Goal: Entertainment & Leisure: Consume media (video, audio)

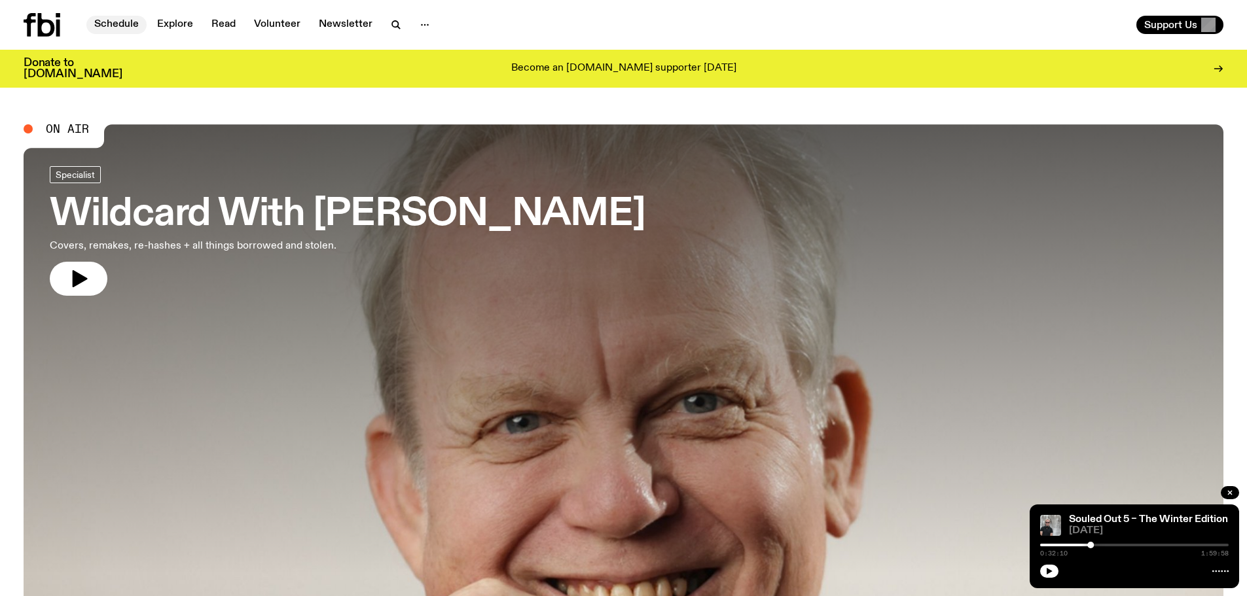
click at [118, 23] on link "Schedule" at bounding box center [116, 25] width 60 height 18
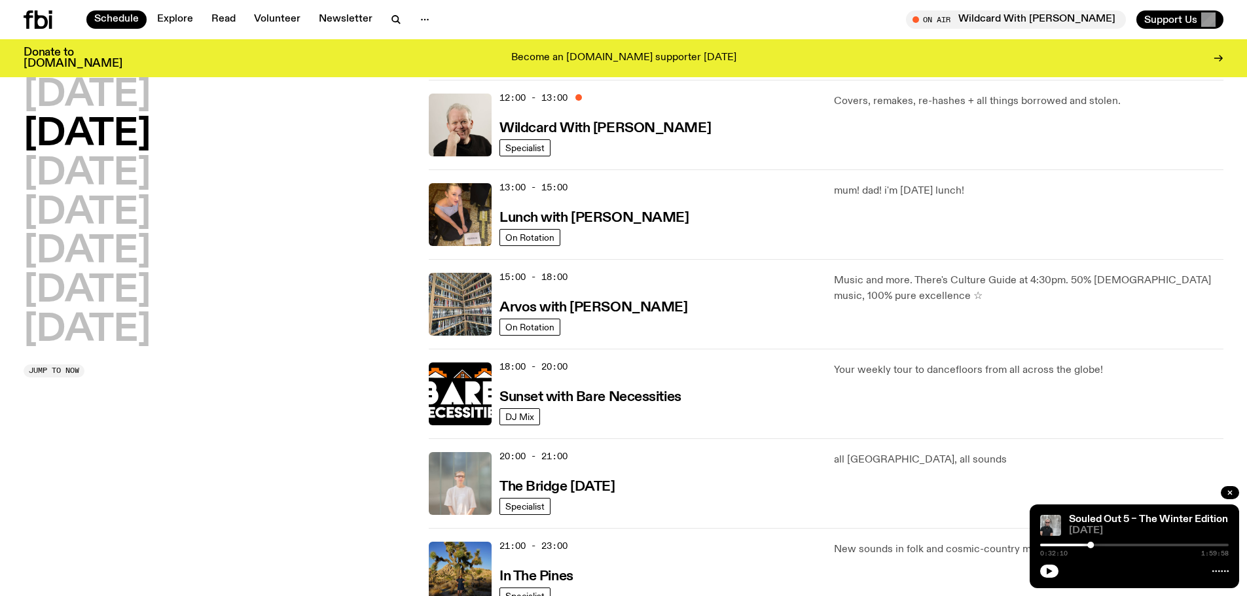
scroll to position [55, 0]
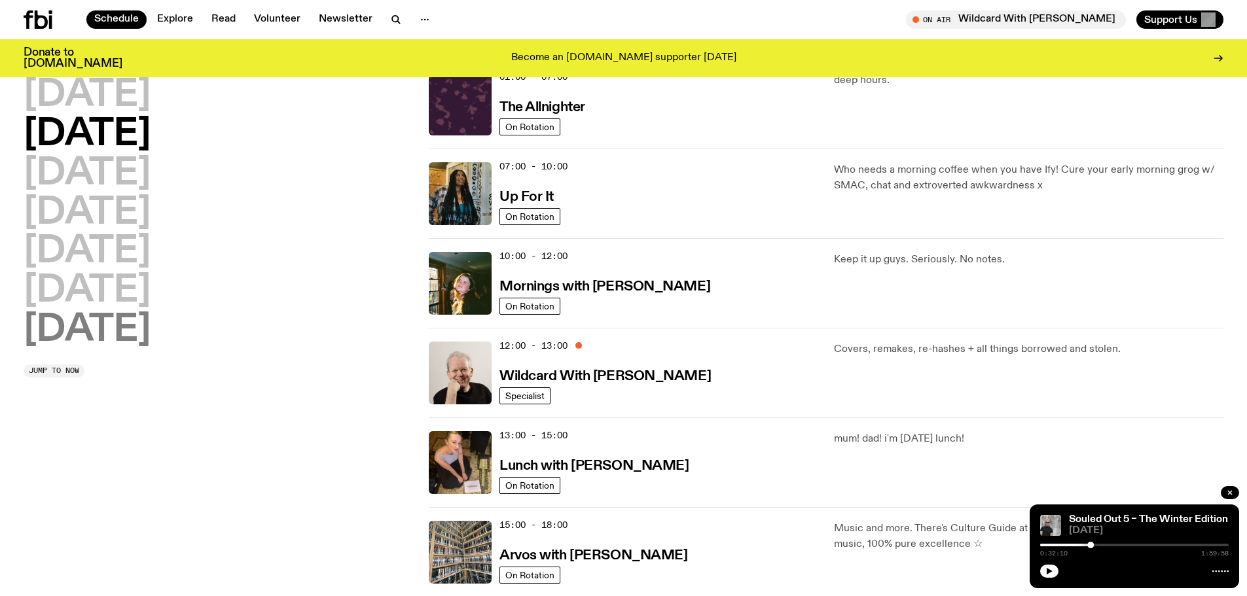
click at [117, 335] on h2 "[DATE]" at bounding box center [87, 330] width 127 height 37
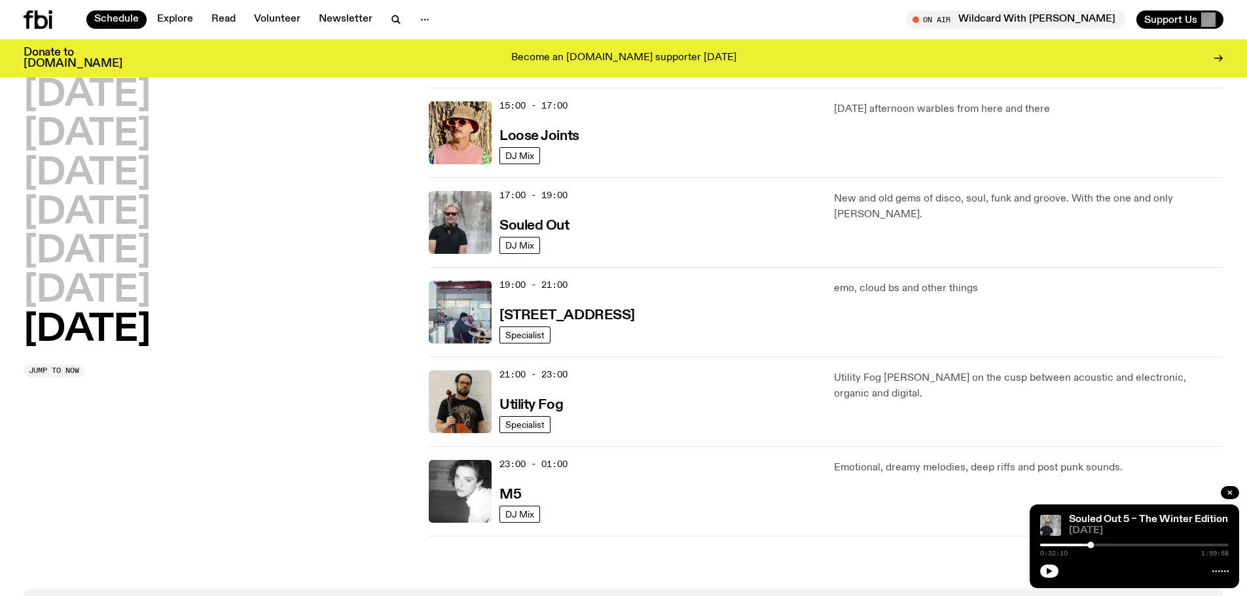
scroll to position [757, 0]
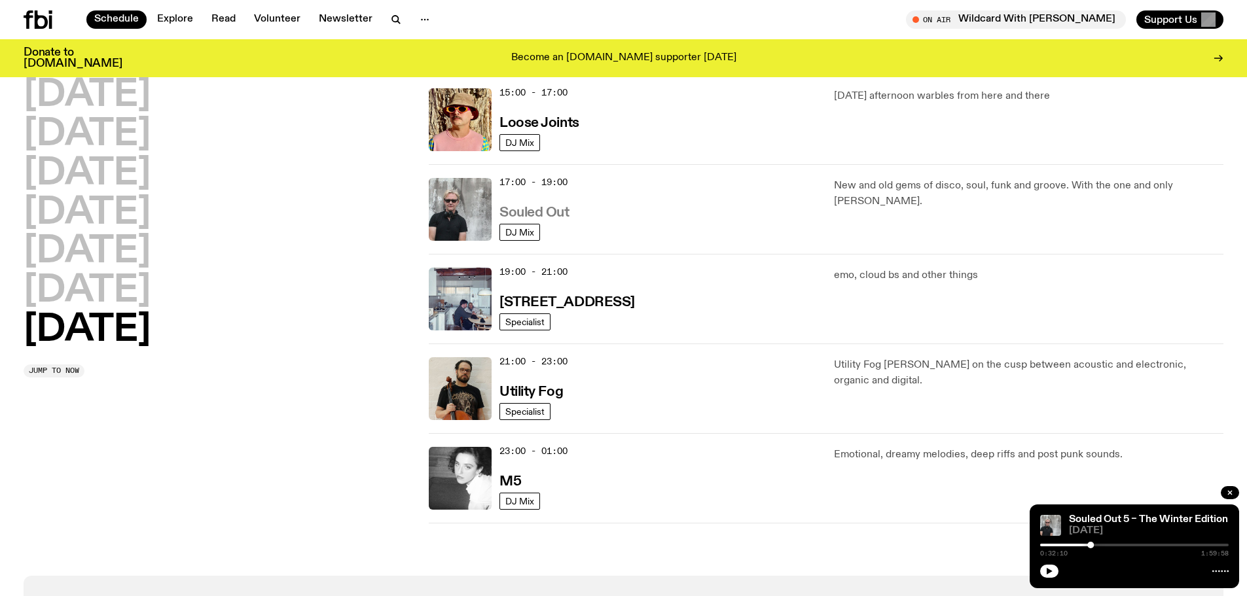
click at [530, 209] on h3 "Souled Out" at bounding box center [534, 213] width 70 height 14
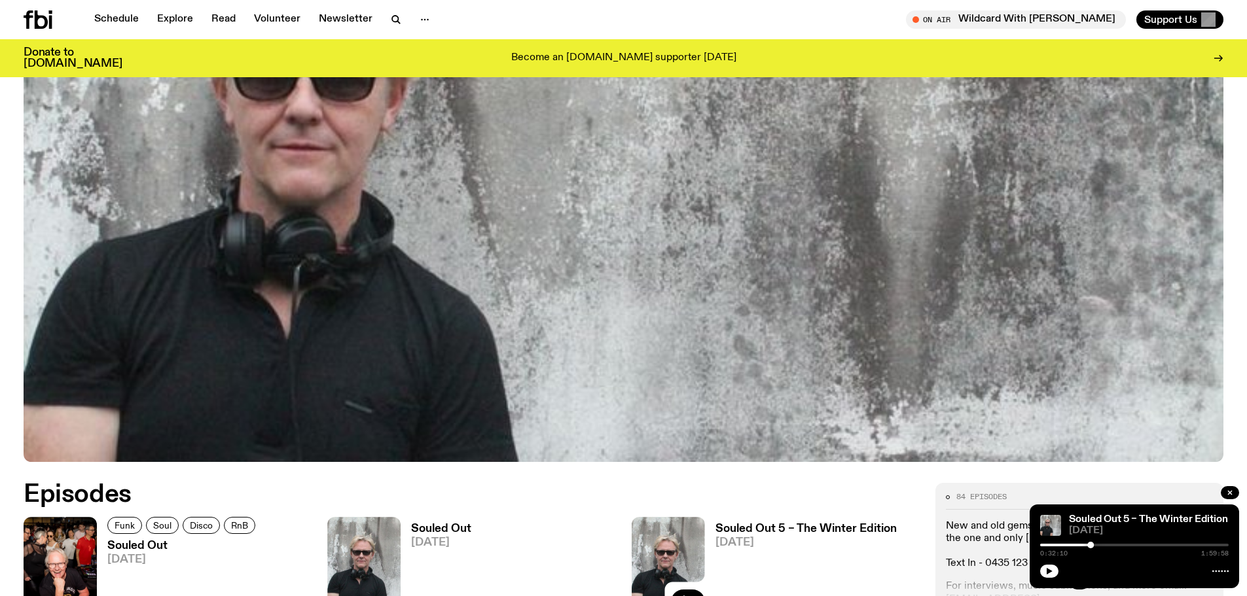
scroll to position [583, 0]
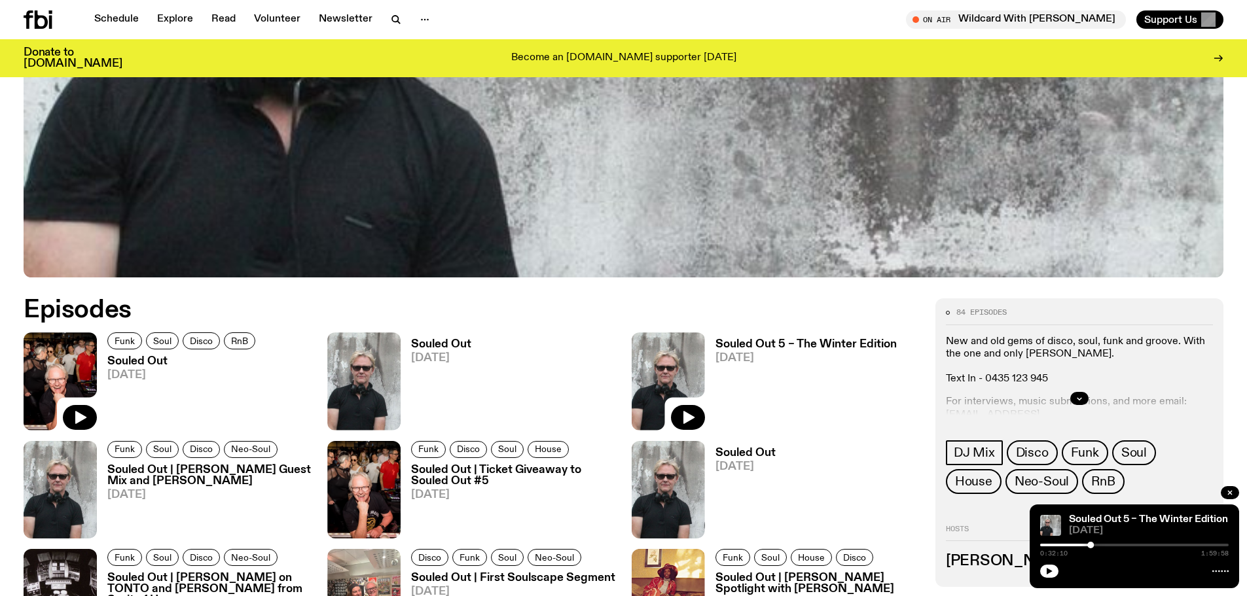
click at [82, 367] on img at bounding box center [60, 382] width 73 height 98
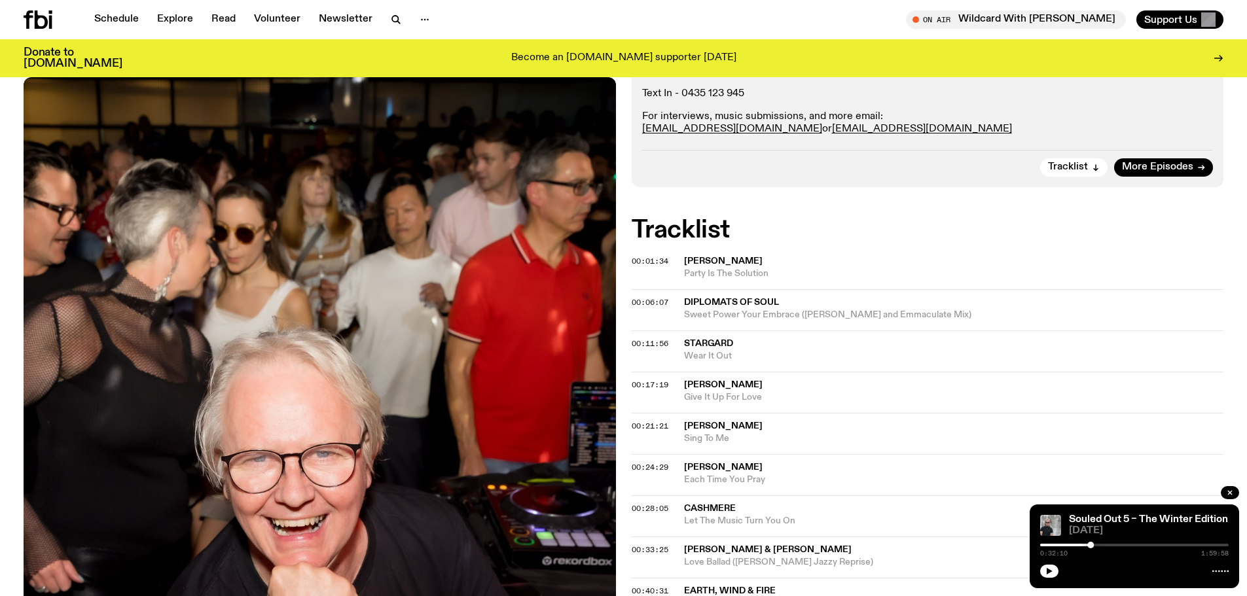
scroll to position [61, 0]
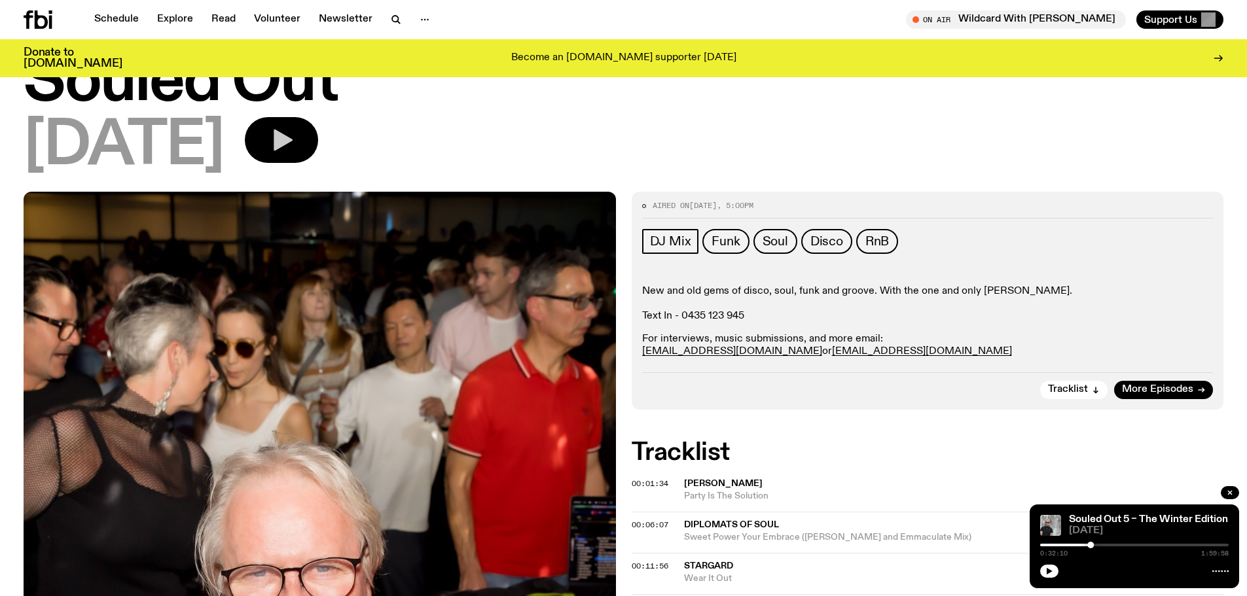
click at [293, 140] on icon "button" at bounding box center [283, 141] width 19 height 22
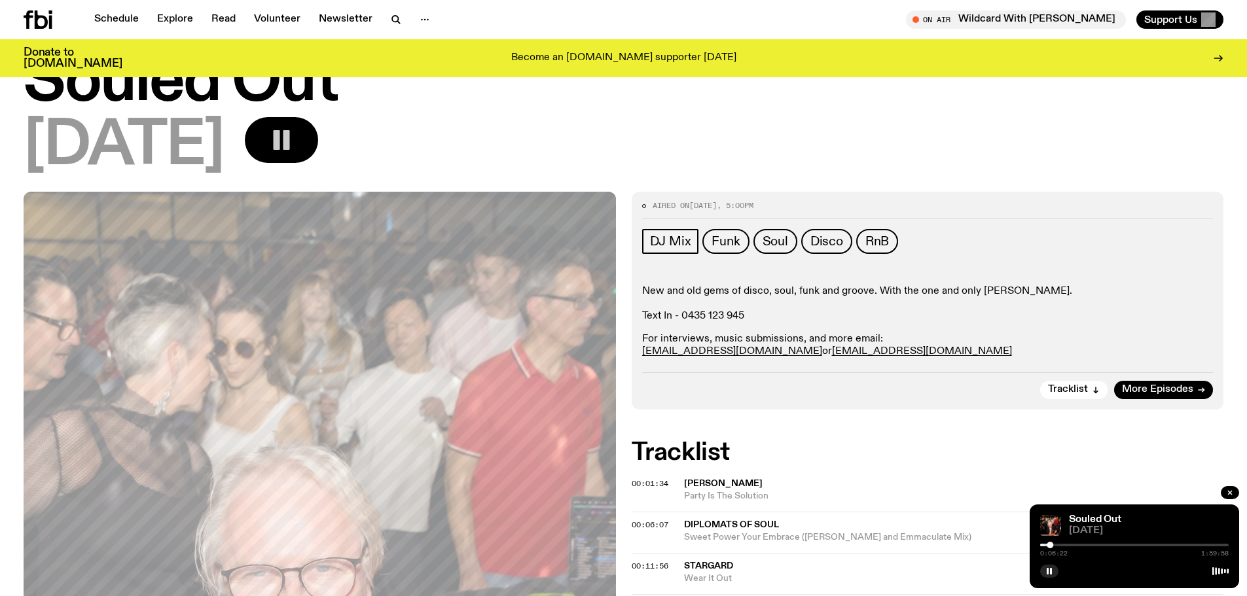
click at [295, 147] on icon "button" at bounding box center [281, 140] width 26 height 26
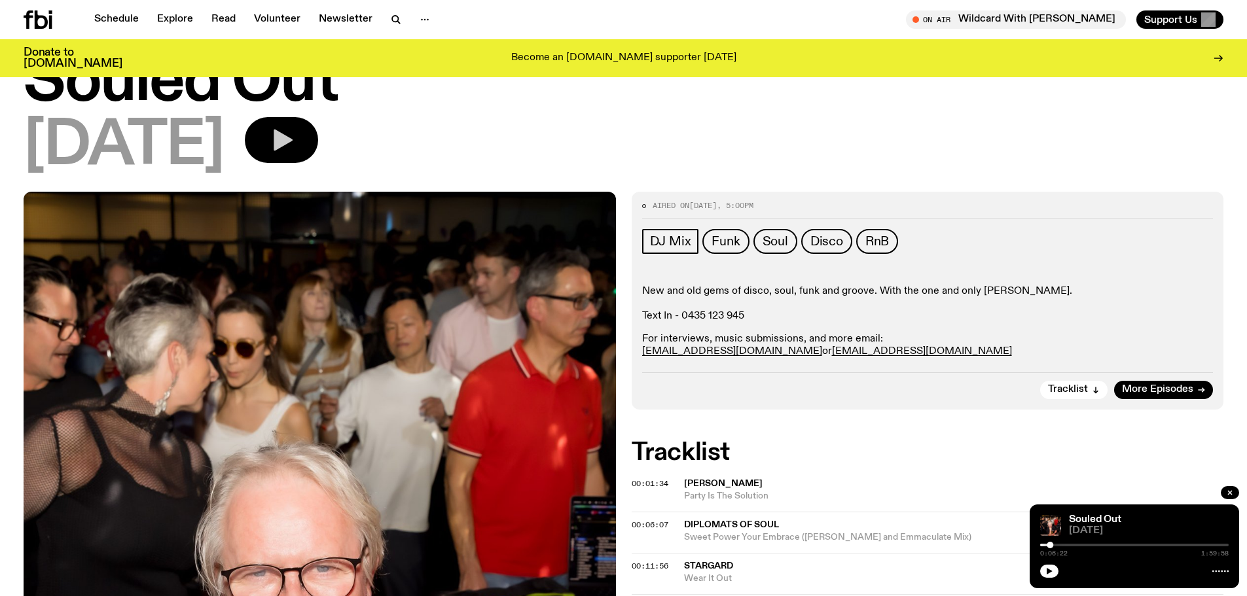
click at [295, 150] on icon "button" at bounding box center [281, 140] width 26 height 26
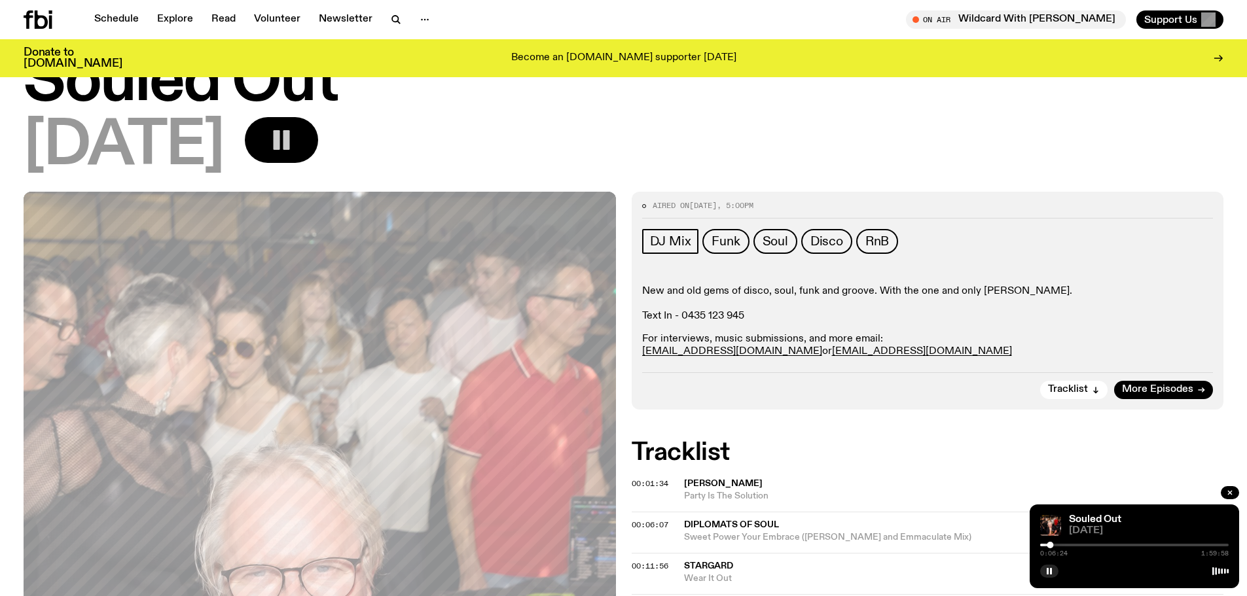
click at [290, 136] on rect "button" at bounding box center [286, 140] width 7 height 20
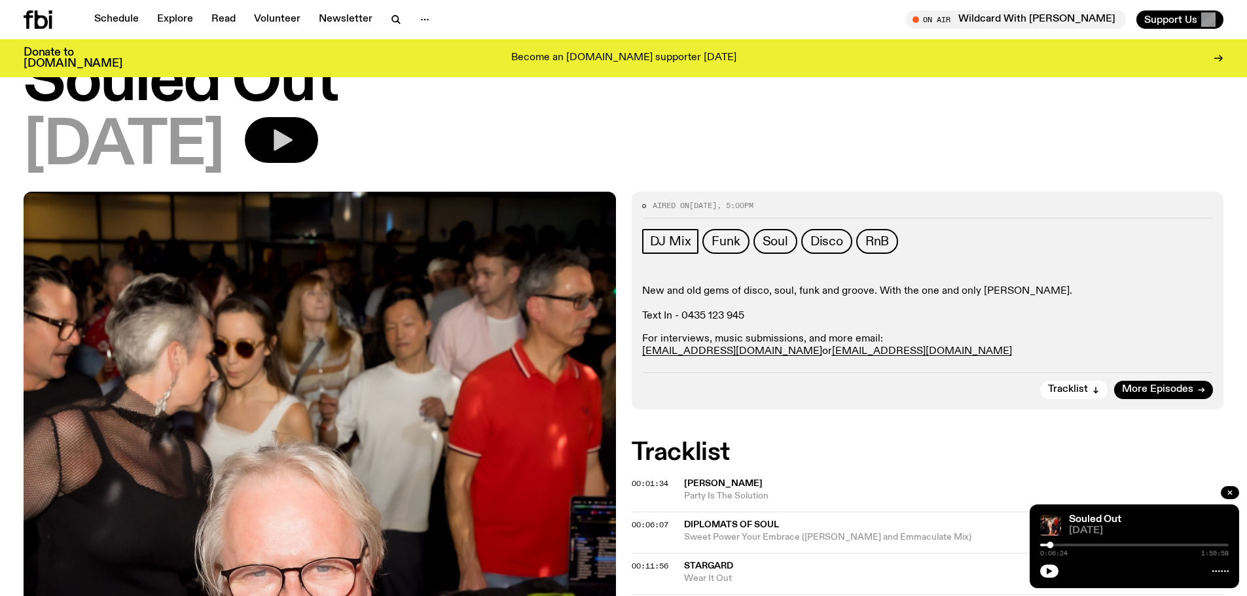
click at [308, 145] on button "button" at bounding box center [281, 140] width 73 height 46
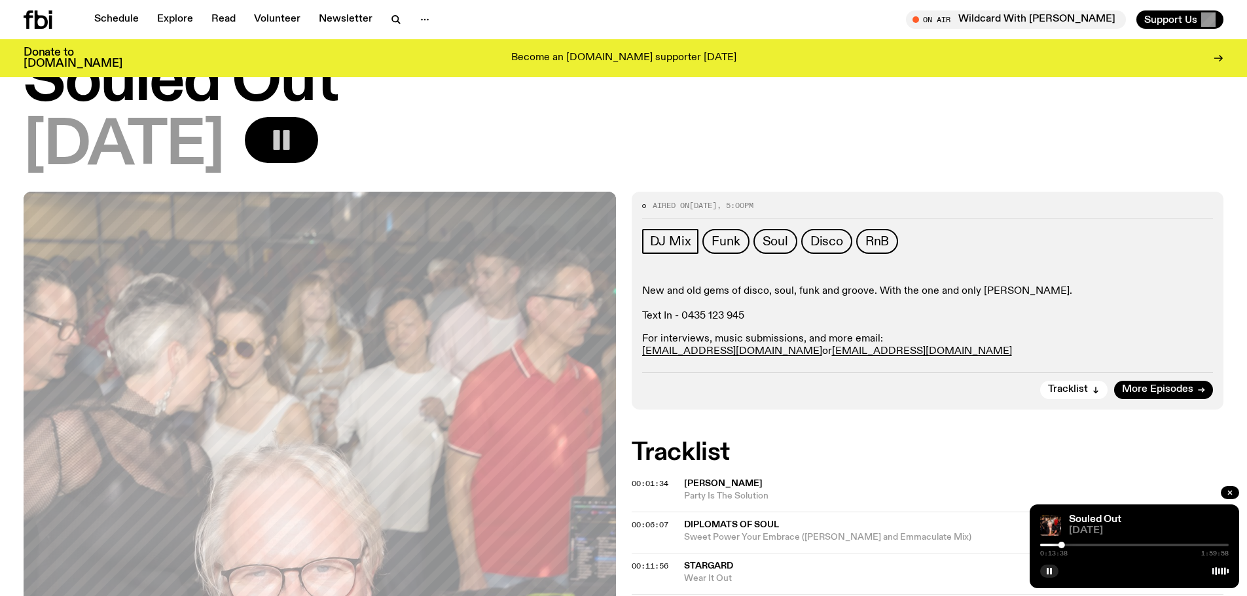
click at [295, 145] on icon "button" at bounding box center [281, 140] width 26 height 26
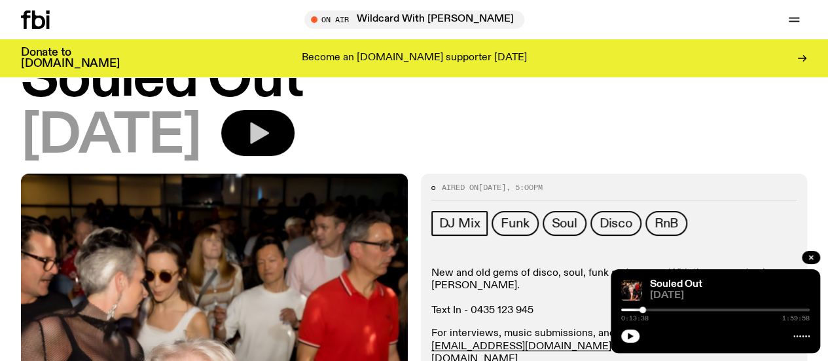
click at [269, 138] on icon "button" at bounding box center [259, 133] width 19 height 22
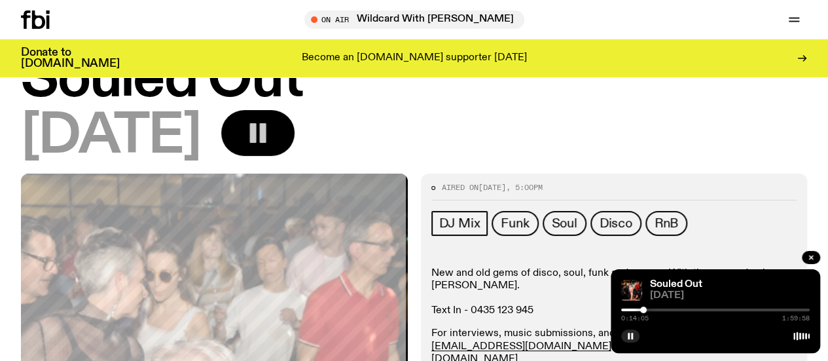
click at [663, 133] on div "[DATE]" at bounding box center [414, 136] width 786 height 53
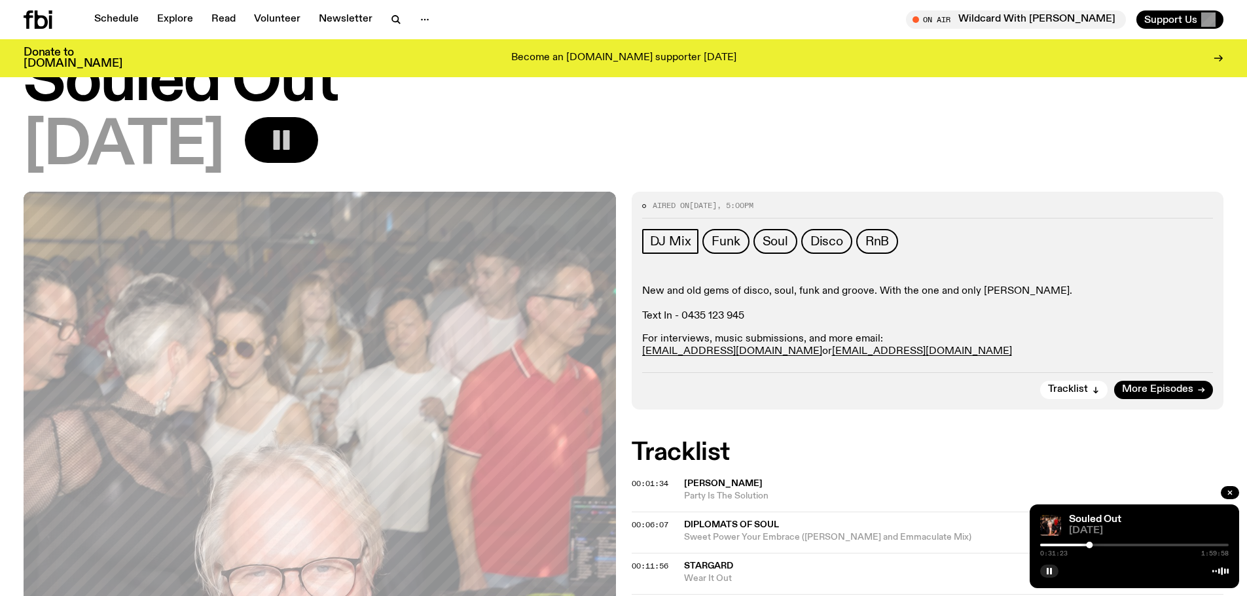
click at [290, 137] on rect "button" at bounding box center [286, 140] width 7 height 20
click at [293, 139] on icon "button" at bounding box center [283, 141] width 19 height 22
